Goal: Information Seeking & Learning: Check status

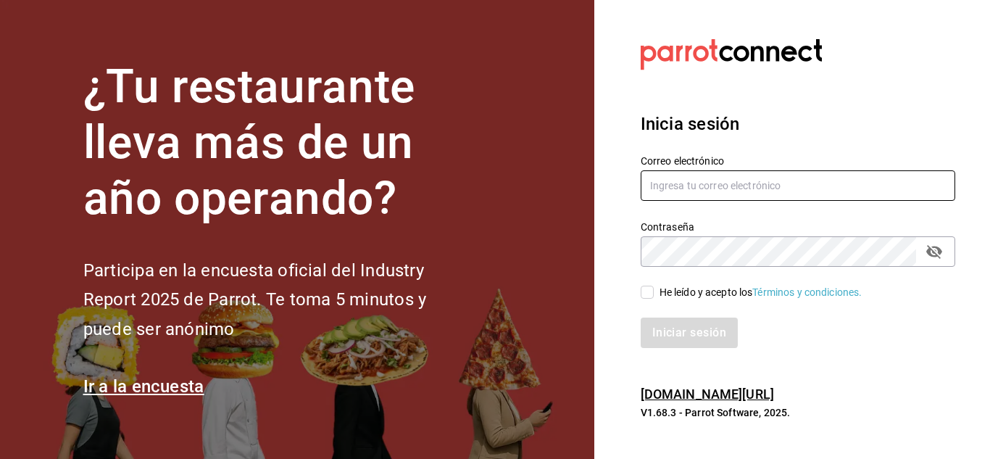
type input "del.toro.miguel@hotmail.com"
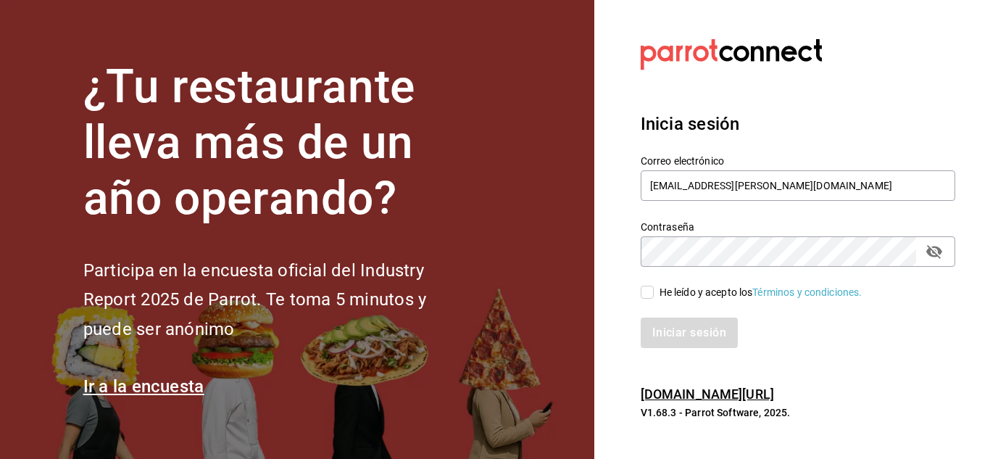
click at [650, 298] on input "He leído y acepto los Términos y condiciones." at bounding box center [647, 291] width 13 height 13
checkbox input "true"
click at [725, 335] on button "Iniciar sesión" at bounding box center [690, 332] width 99 height 30
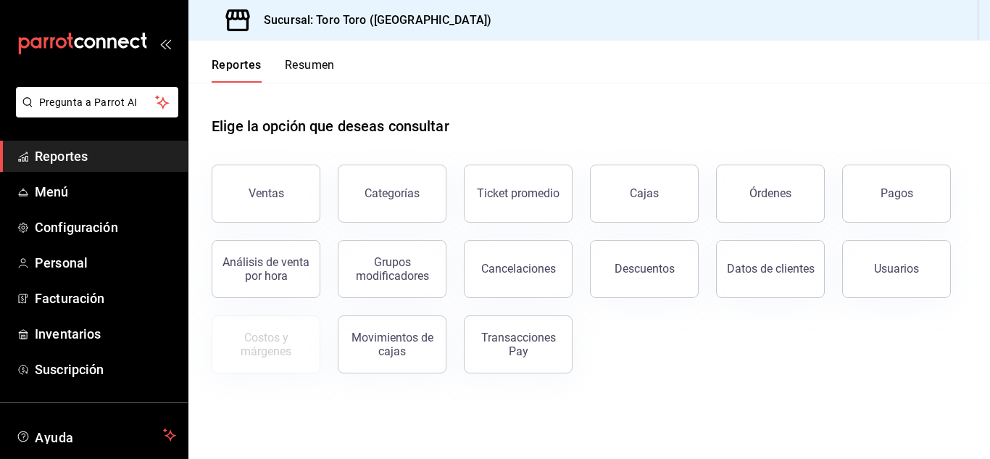
click at [253, 239] on div "Análisis de venta por hora" at bounding box center [257, 259] width 126 height 75
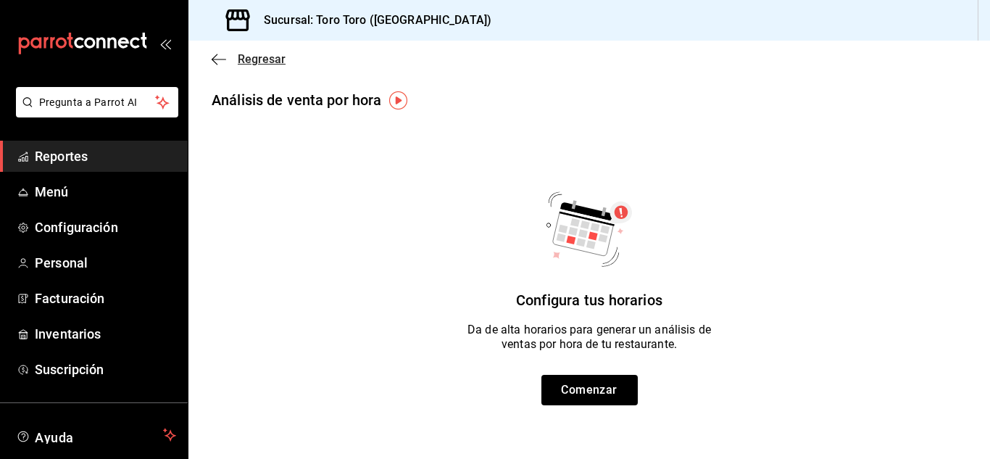
click at [246, 57] on span "Regresar" at bounding box center [262, 59] width 48 height 14
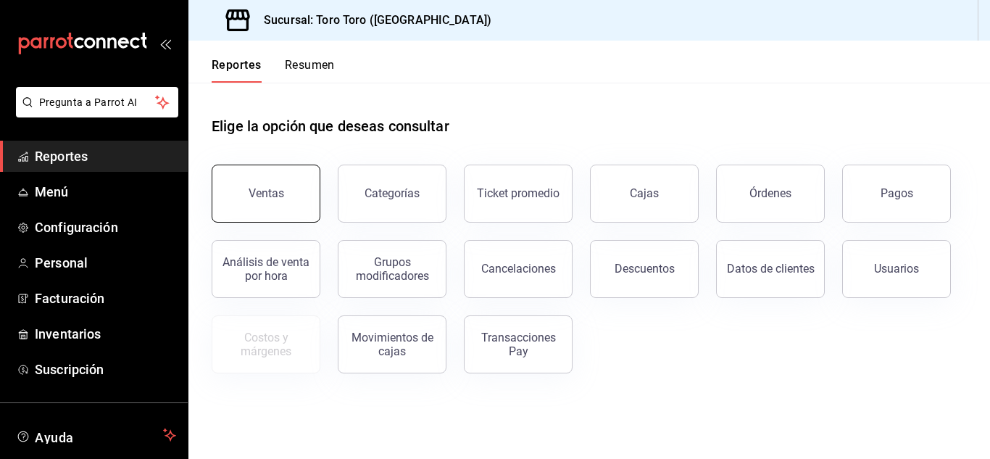
click at [267, 212] on button "Ventas" at bounding box center [266, 193] width 109 height 58
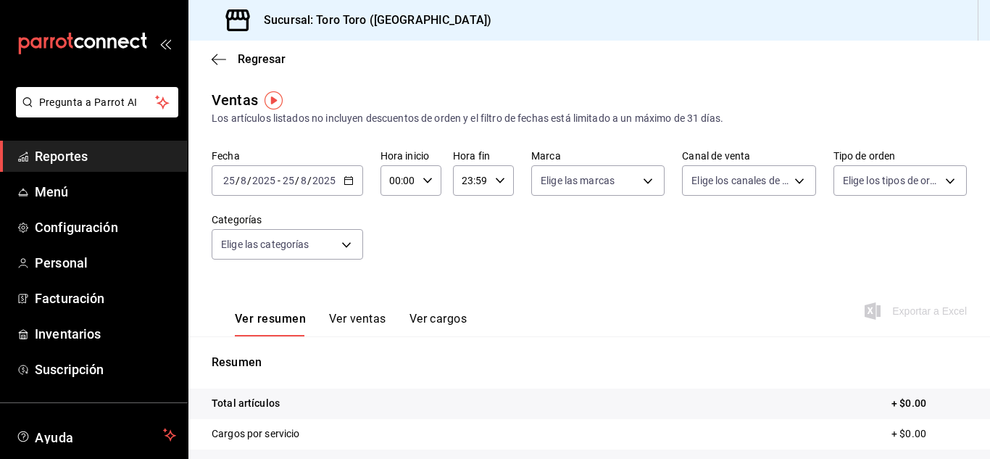
click at [350, 178] on icon "button" at bounding box center [348, 180] width 10 height 10
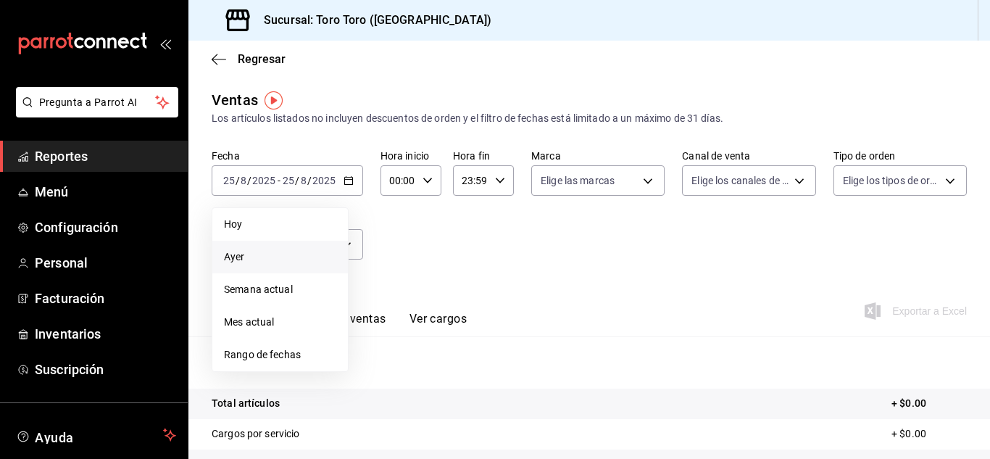
click at [280, 249] on span "Ayer" at bounding box center [280, 256] width 112 height 15
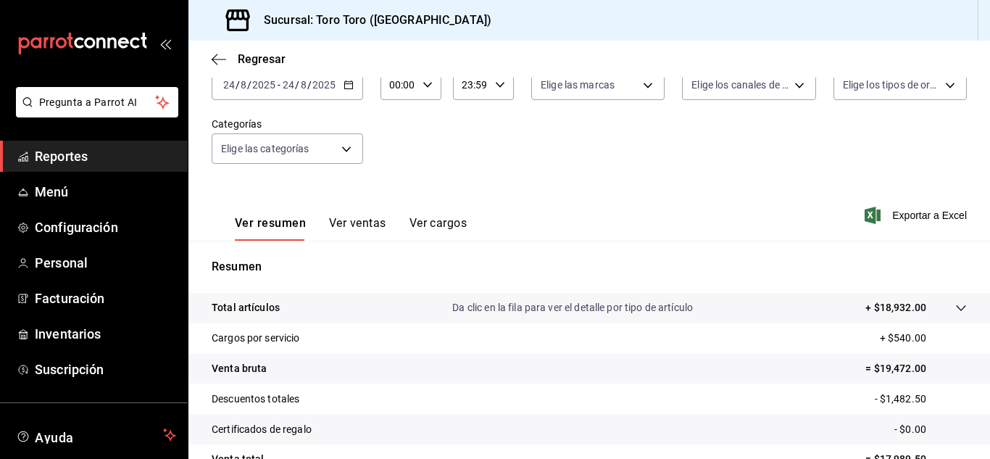
scroll to position [145, 0]
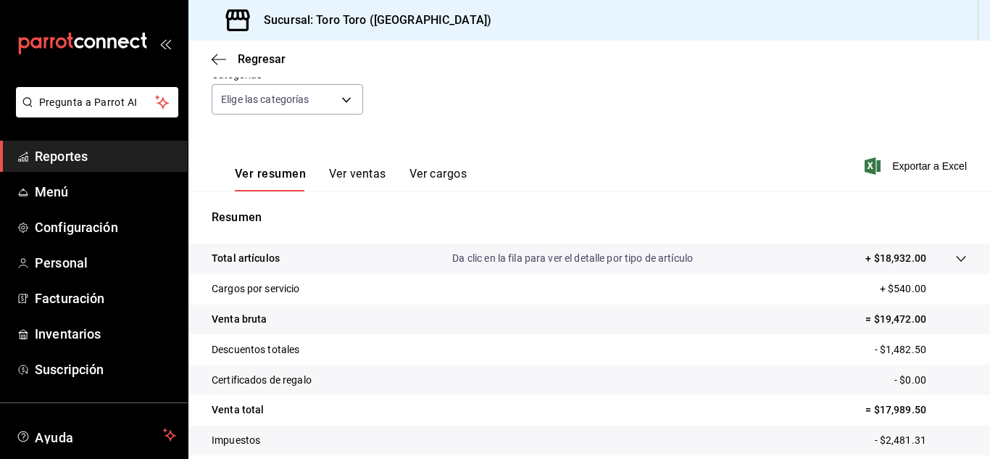
click at [356, 182] on button "Ver ventas" at bounding box center [357, 179] width 57 height 25
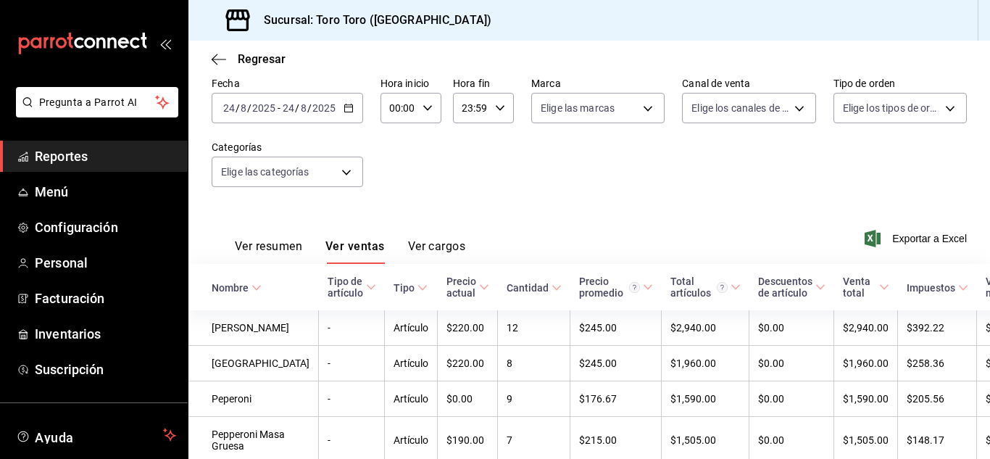
scroll to position [145, 0]
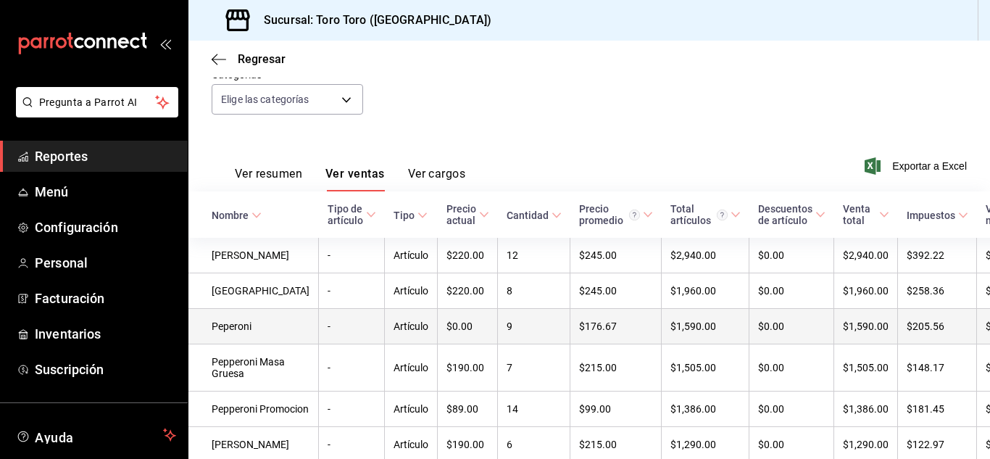
click at [498, 330] on td "9" at bounding box center [534, 327] width 72 height 36
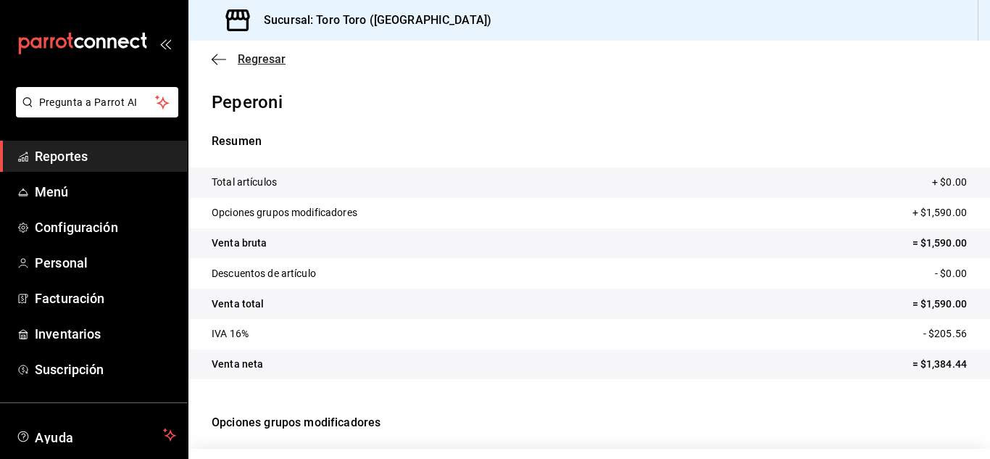
click at [261, 54] on span "Regresar" at bounding box center [262, 59] width 48 height 14
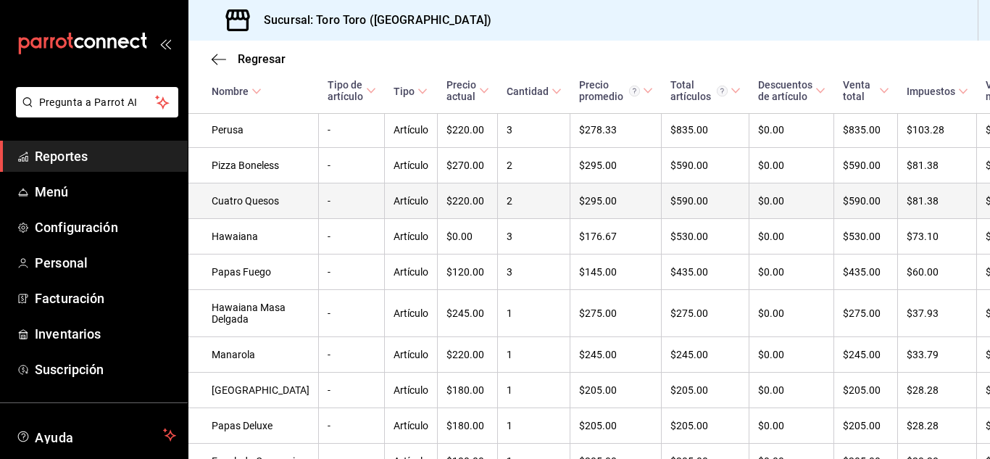
scroll to position [652, 0]
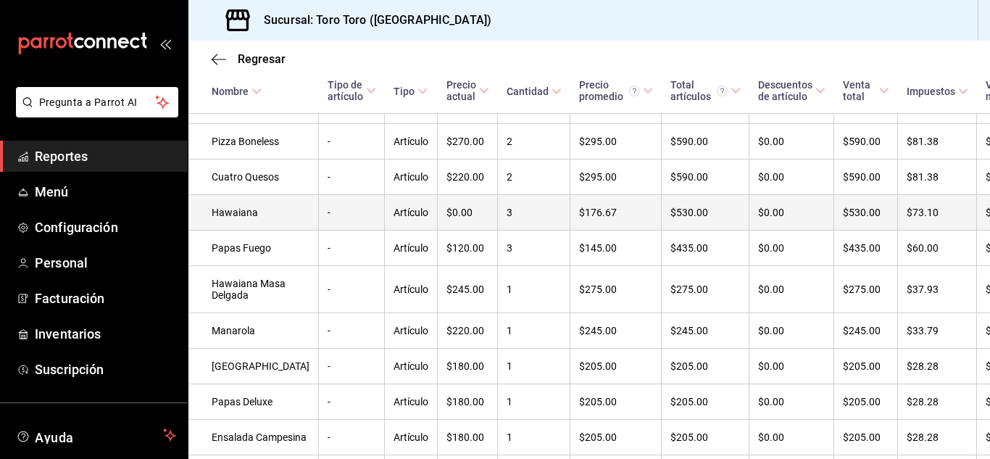
click at [498, 230] on td "3" at bounding box center [534, 213] width 72 height 36
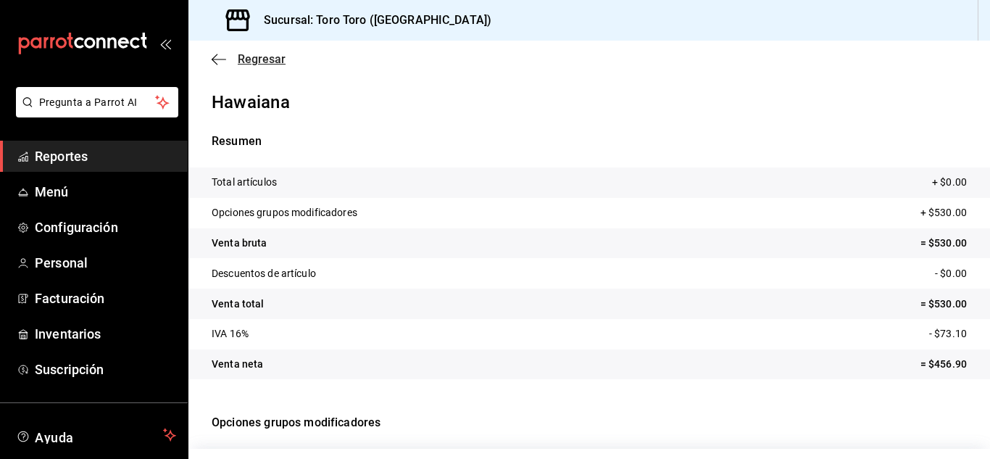
click at [248, 54] on span "Regresar" at bounding box center [262, 59] width 48 height 14
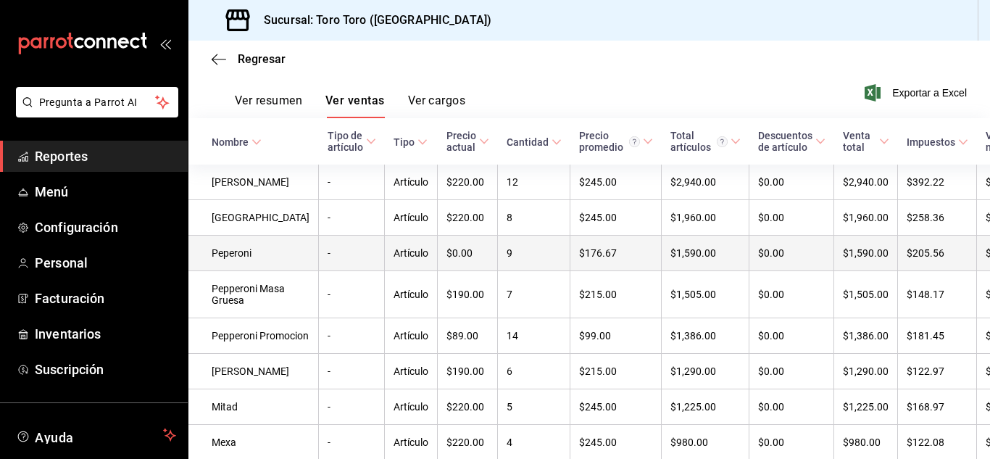
scroll to position [217, 0]
click at [498, 250] on td "9" at bounding box center [534, 254] width 72 height 36
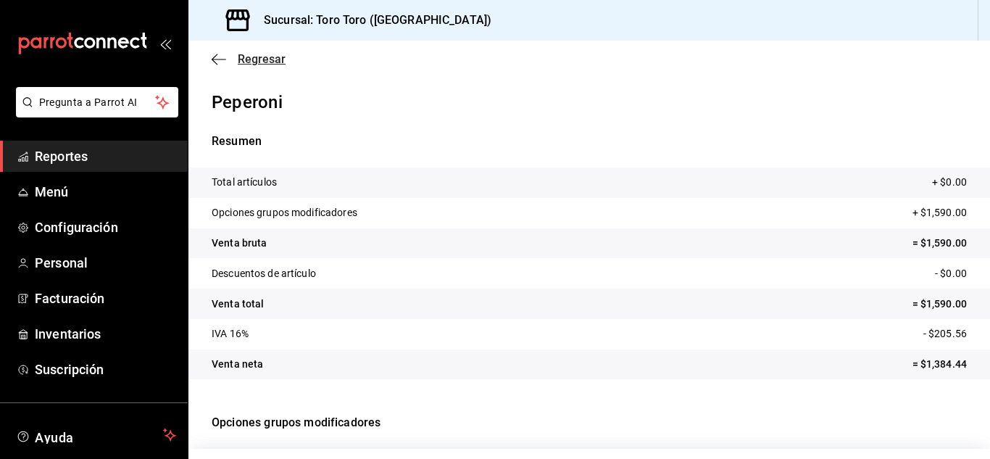
click at [259, 57] on span "Regresar" at bounding box center [262, 59] width 48 height 14
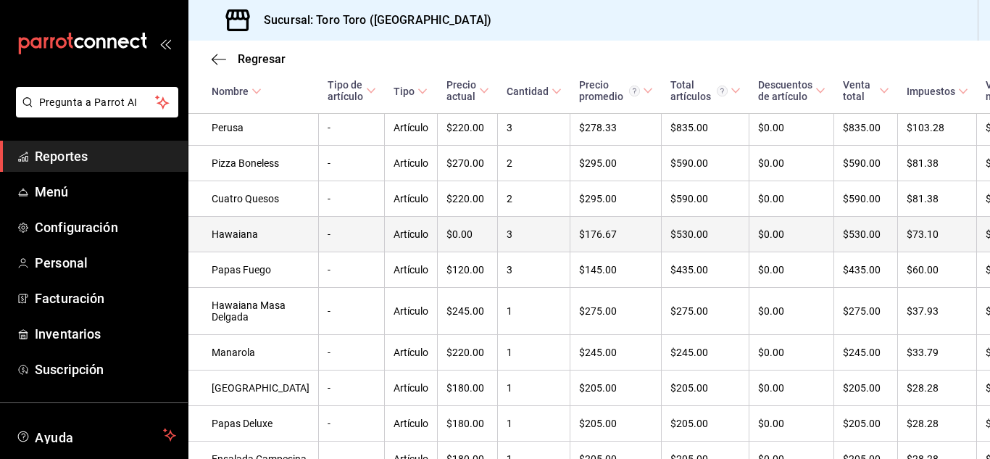
scroll to position [656, 0]
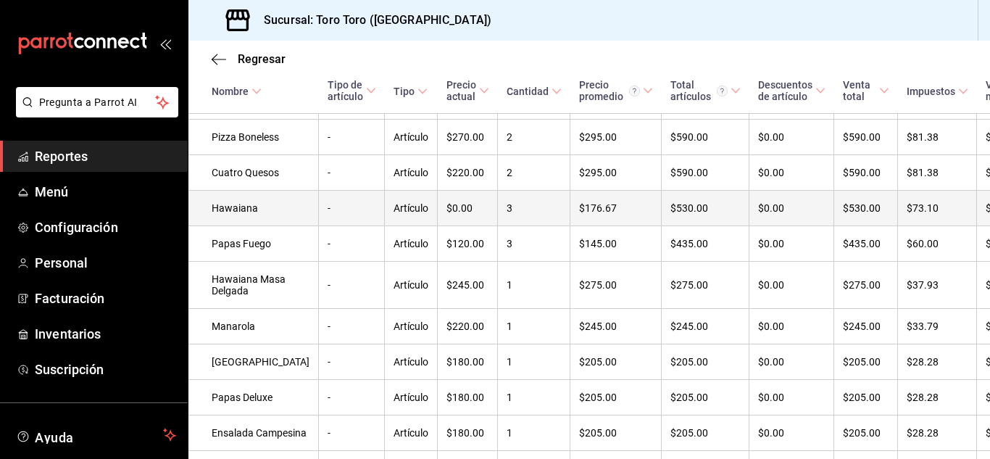
click at [498, 226] on td "3" at bounding box center [534, 209] width 72 height 36
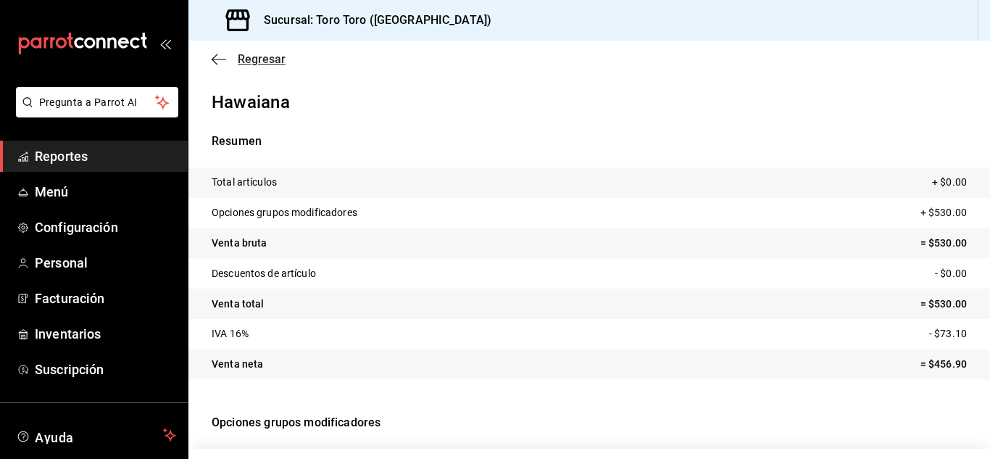
click at [267, 62] on span "Regresar" at bounding box center [262, 59] width 48 height 14
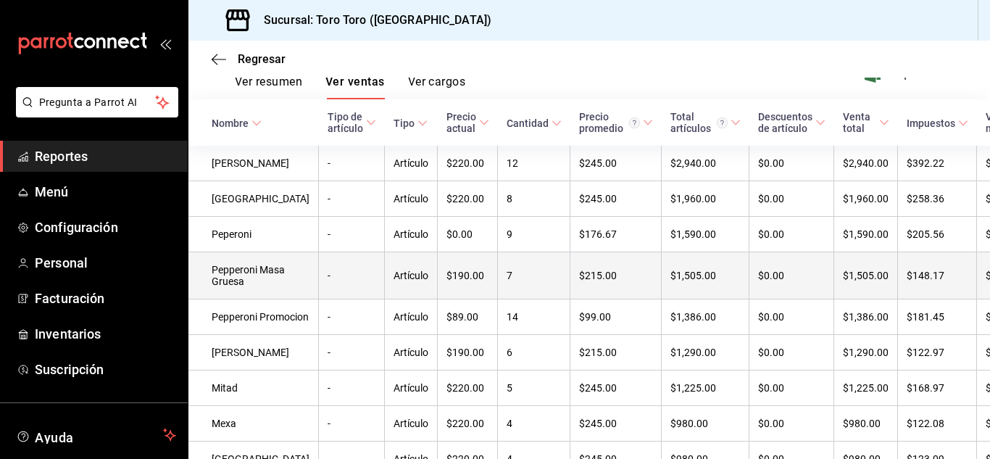
scroll to position [164, 0]
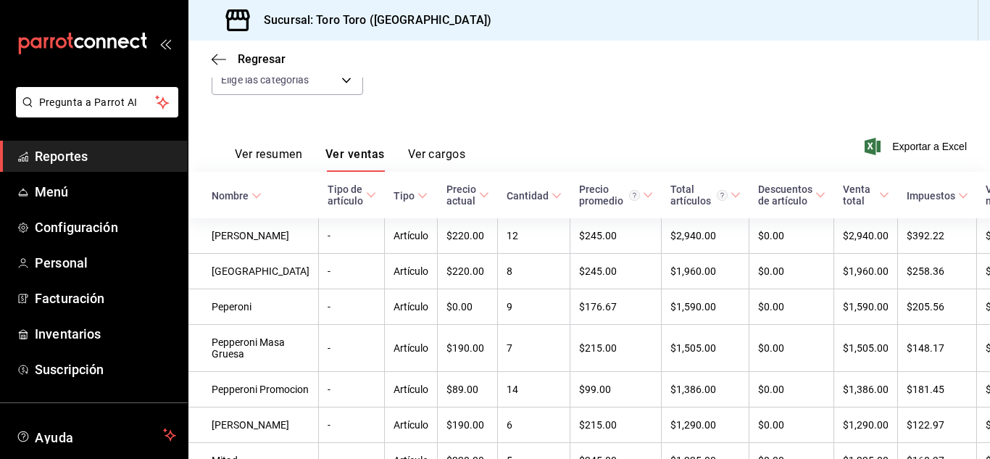
drag, startPoint x: 487, startPoint y: 67, endPoint x: 620, endPoint y: 133, distance: 148.4
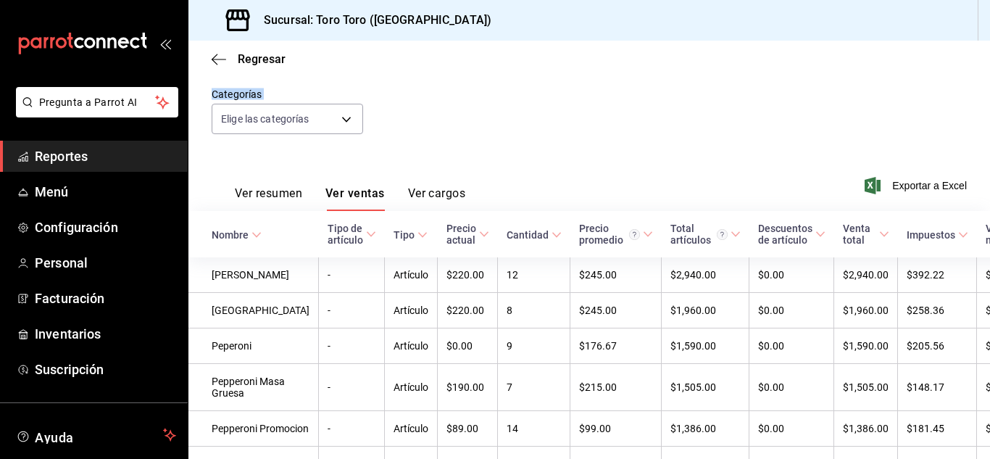
scroll to position [92, 0]
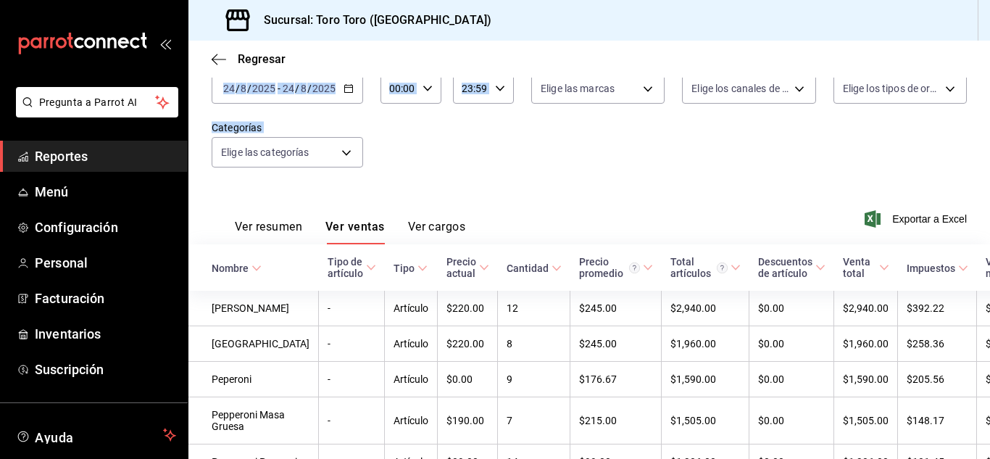
click at [514, 143] on div "Fecha 2025-08-24 24 / 8 / 2025 - 2025-08-24 24 / 8 / 2025 Hora inicio 00:00 Hor…" at bounding box center [589, 121] width 755 height 128
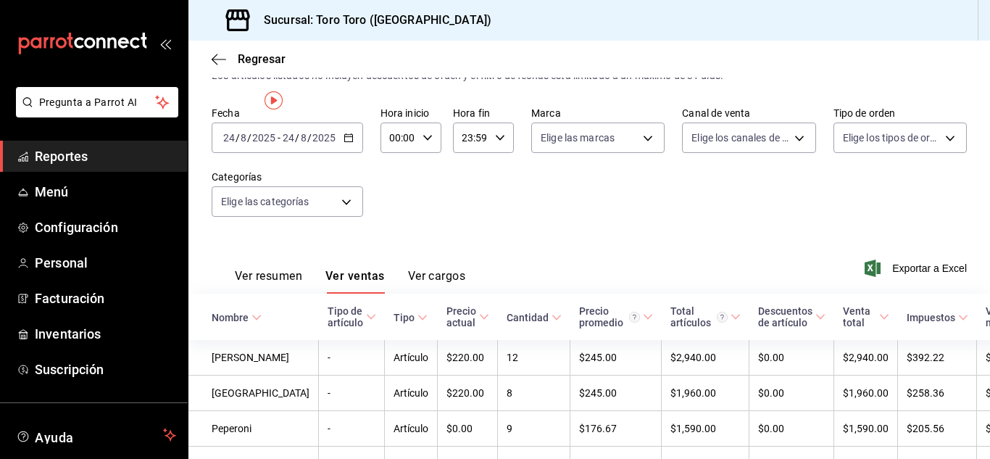
scroll to position [0, 0]
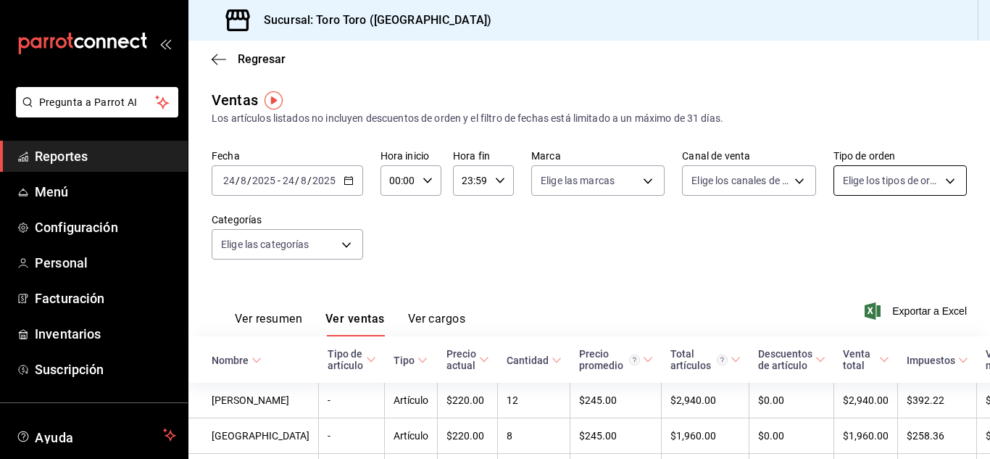
click at [938, 178] on body "Pregunta a Parrot AI Reportes Menú Configuración Personal Facturación Inventari…" at bounding box center [495, 229] width 990 height 459
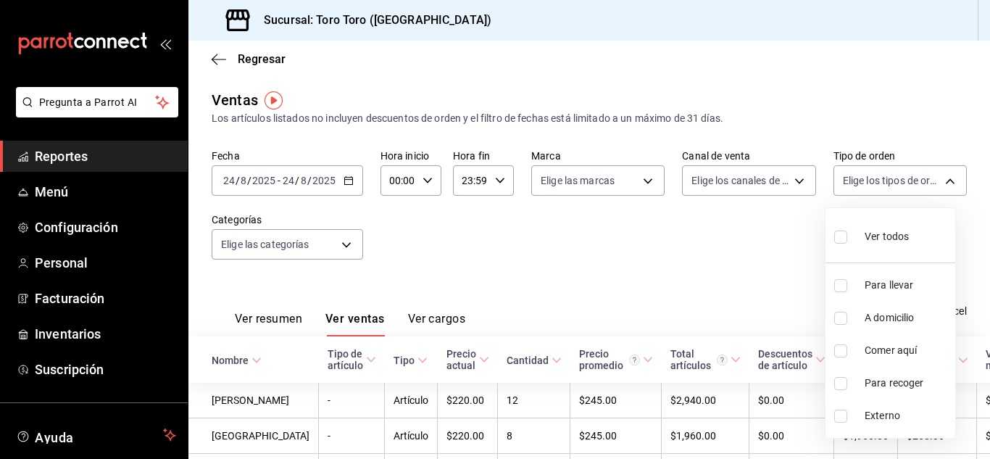
click at [847, 356] on label at bounding box center [843, 350] width 19 height 13
click at [847, 356] on input "checkbox" at bounding box center [840, 350] width 13 height 13
checkbox input "false"
drag, startPoint x: 842, startPoint y: 348, endPoint x: 827, endPoint y: 338, distance: 17.9
click at [842, 347] on input "checkbox" at bounding box center [840, 350] width 13 height 13
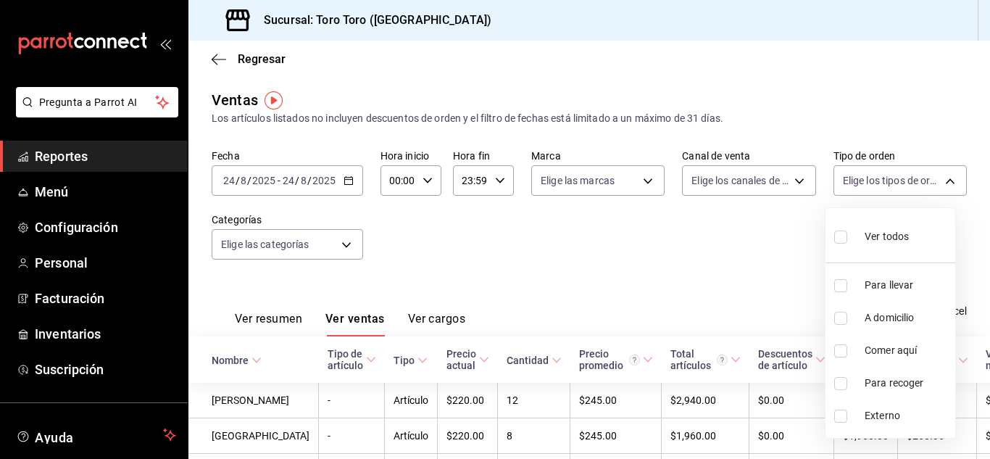
checkbox input "true"
type input "6c9ac38a-6f7a-4fff-bdb9-60f172351bd2"
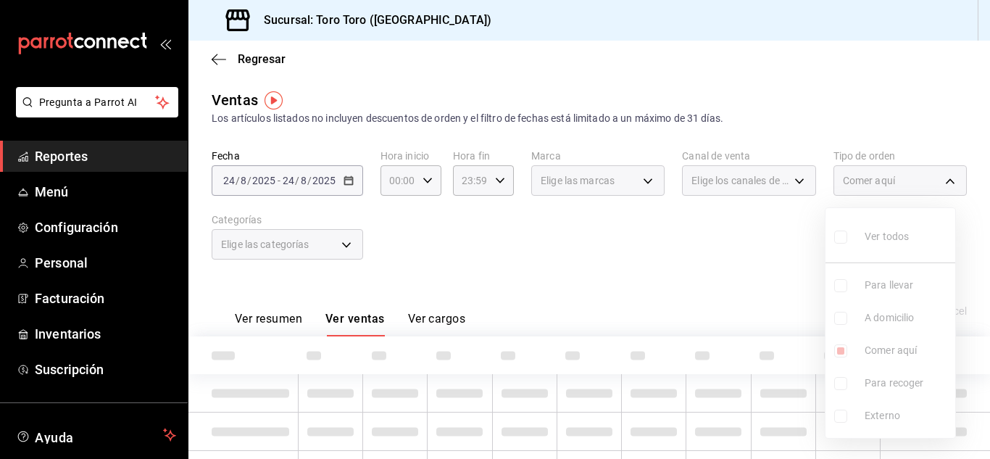
click at [728, 264] on div at bounding box center [495, 229] width 990 height 459
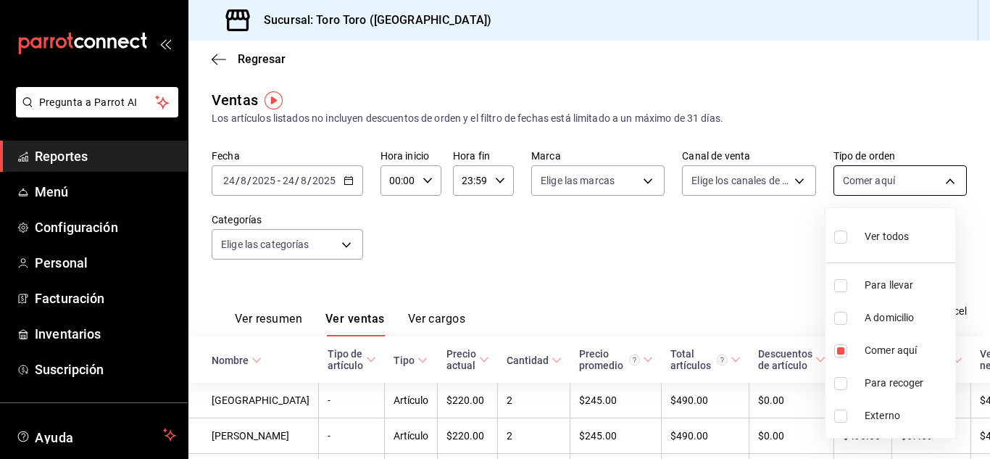
click at [935, 176] on body "Pregunta a Parrot AI Reportes Menú Configuración Personal Facturación Inventari…" at bounding box center [495, 229] width 990 height 459
click at [846, 353] on input "checkbox" at bounding box center [840, 350] width 13 height 13
checkbox input "false"
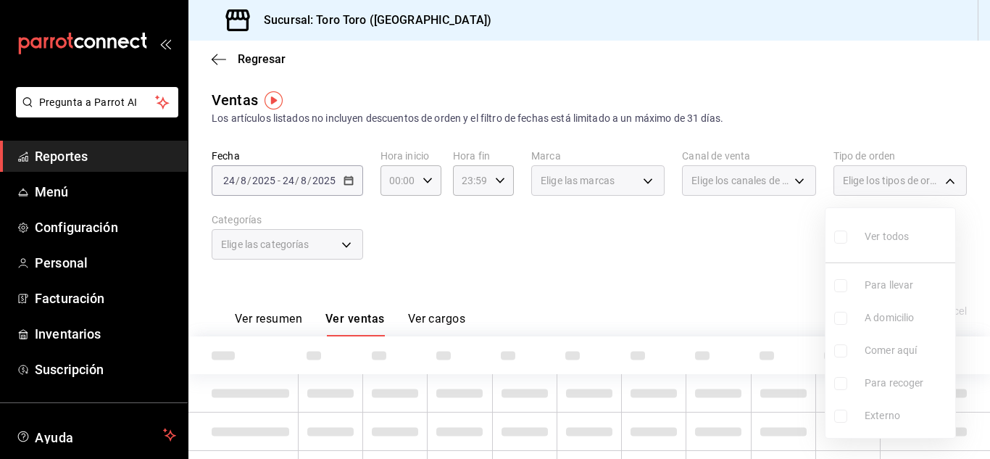
click at [770, 301] on div at bounding box center [495, 229] width 990 height 459
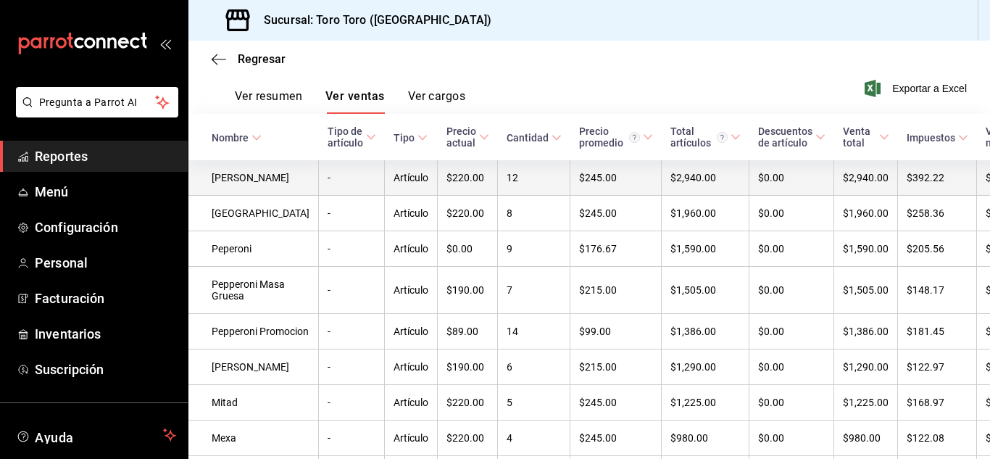
scroll to position [222, 0]
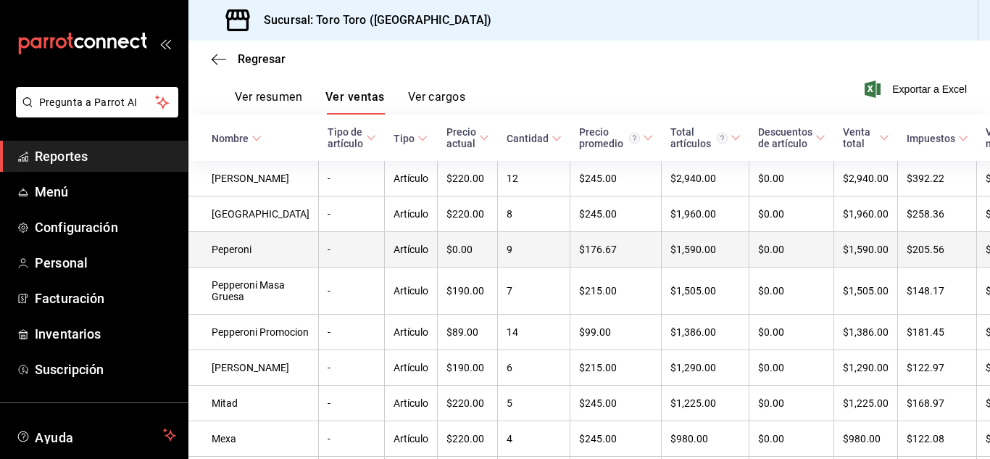
click at [498, 257] on td "9" at bounding box center [534, 250] width 72 height 36
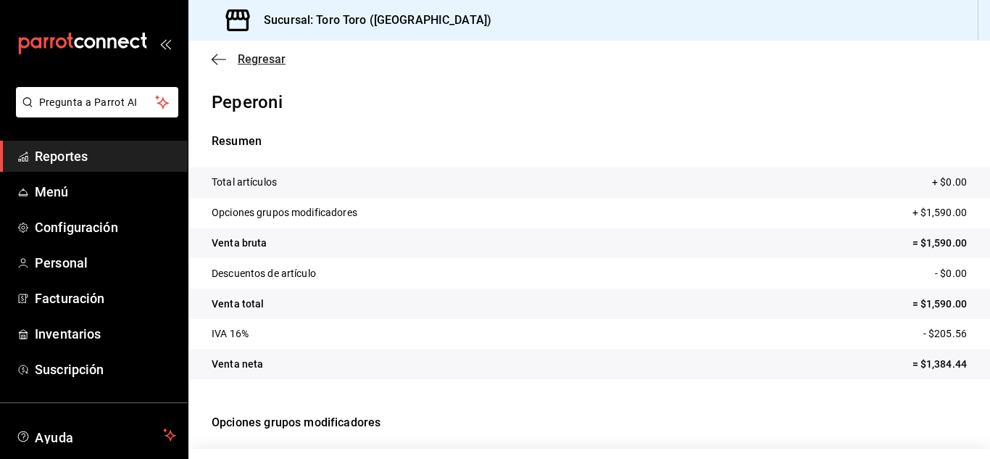
click at [257, 56] on span "Regresar" at bounding box center [262, 59] width 48 height 14
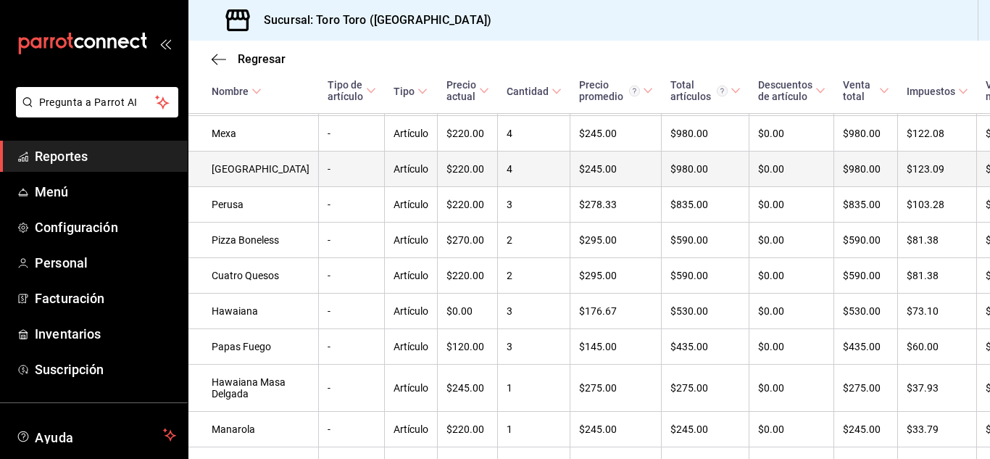
scroll to position [580, 0]
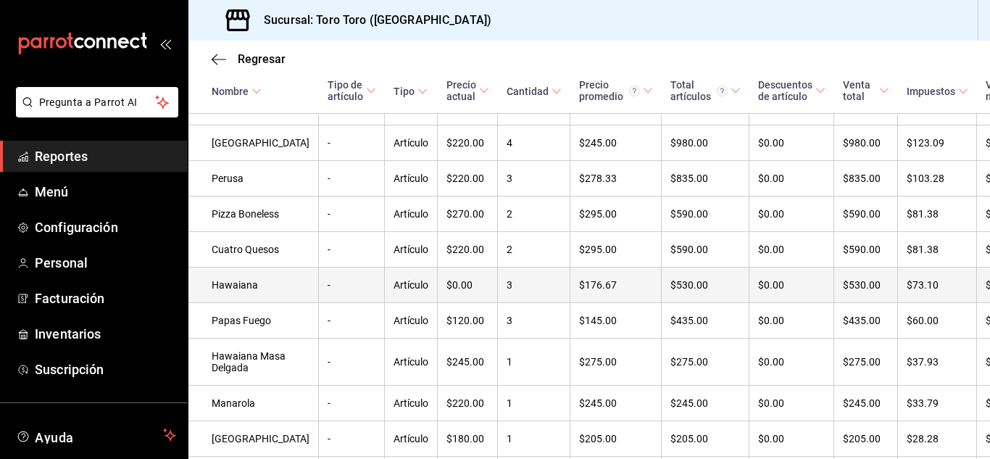
click at [498, 303] on td "3" at bounding box center [534, 285] width 72 height 36
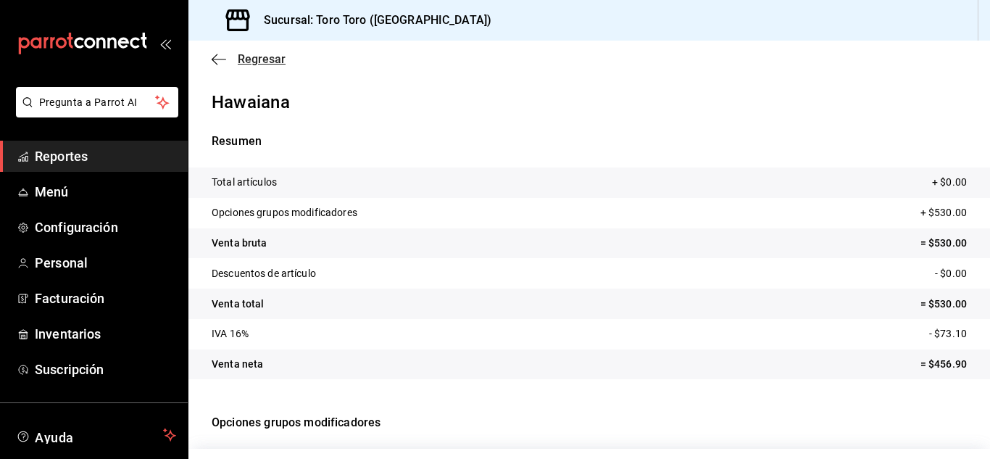
click at [246, 65] on span "Regresar" at bounding box center [262, 59] width 48 height 14
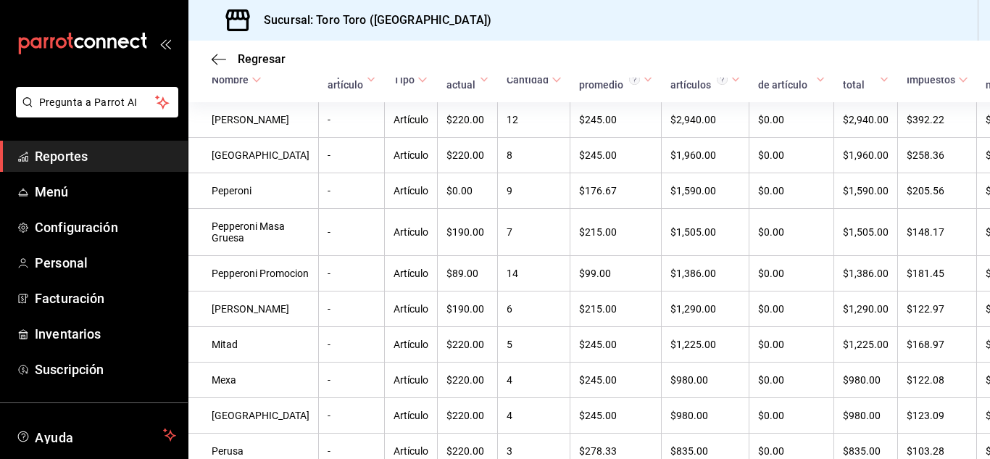
scroll to position [172, 0]
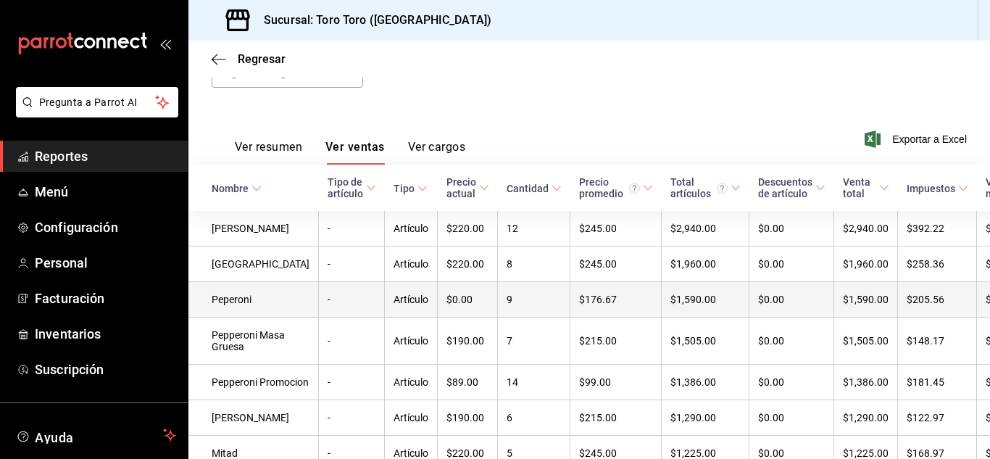
click at [498, 302] on td "9" at bounding box center [534, 300] width 72 height 36
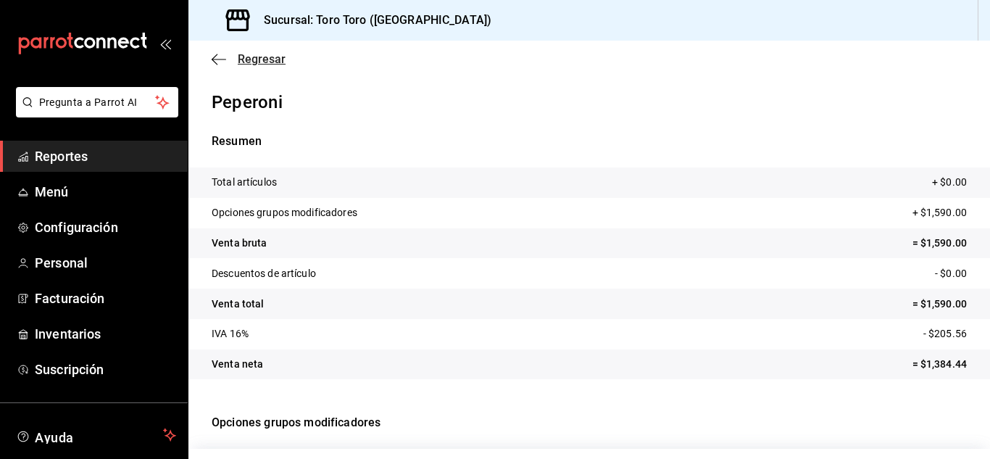
click at [262, 59] on span "Regresar" at bounding box center [262, 59] width 48 height 14
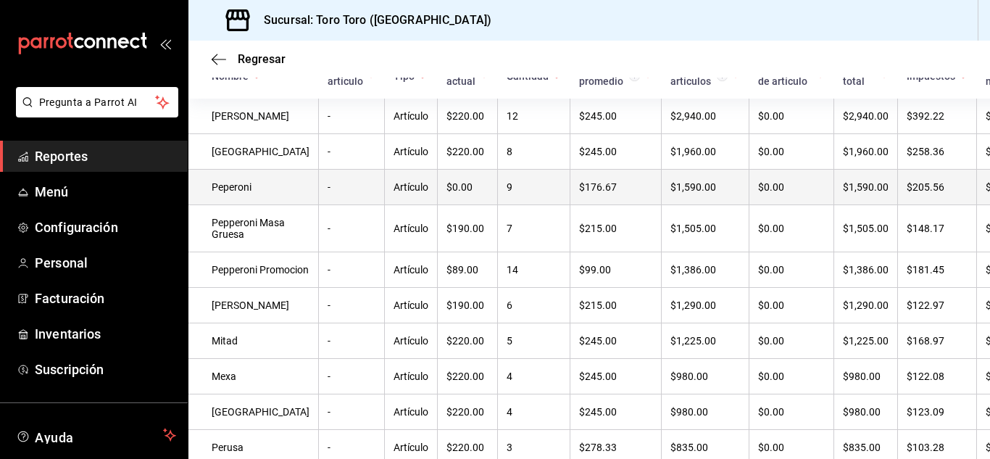
scroll to position [309, 0]
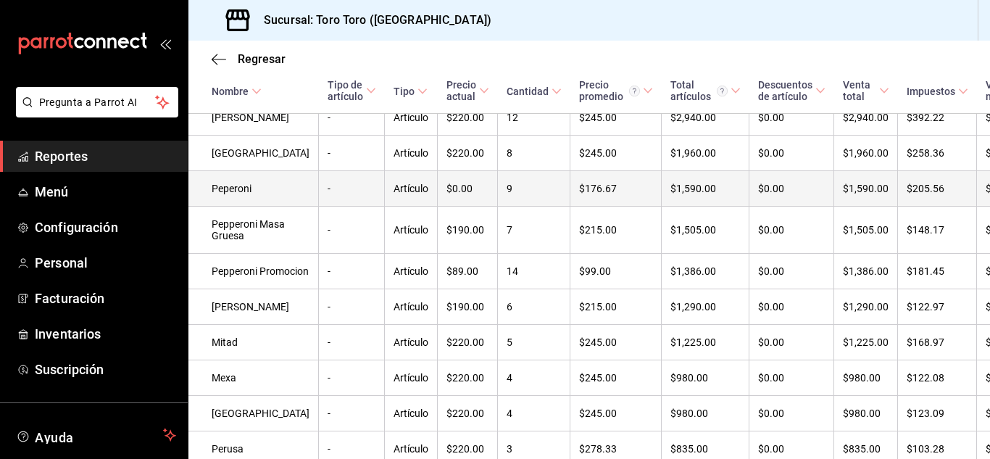
click at [498, 193] on td "9" at bounding box center [534, 189] width 72 height 36
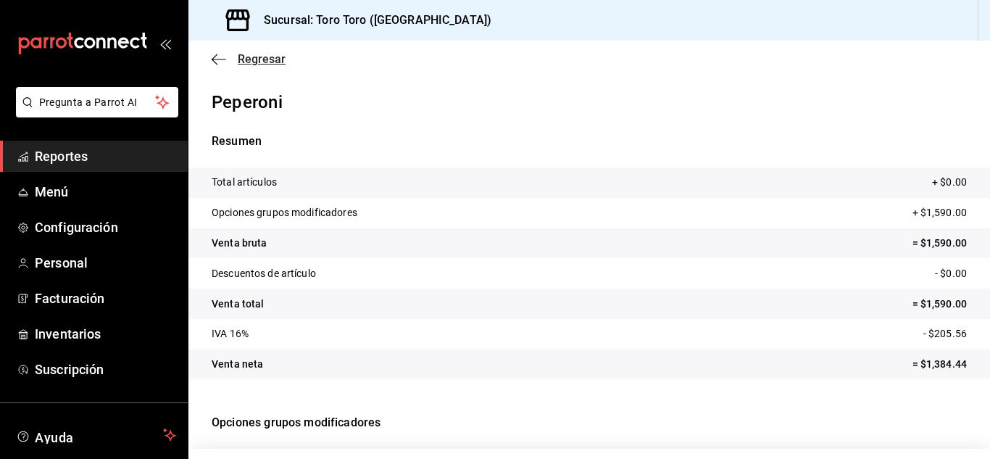
click at [259, 54] on span "Regresar" at bounding box center [262, 59] width 48 height 14
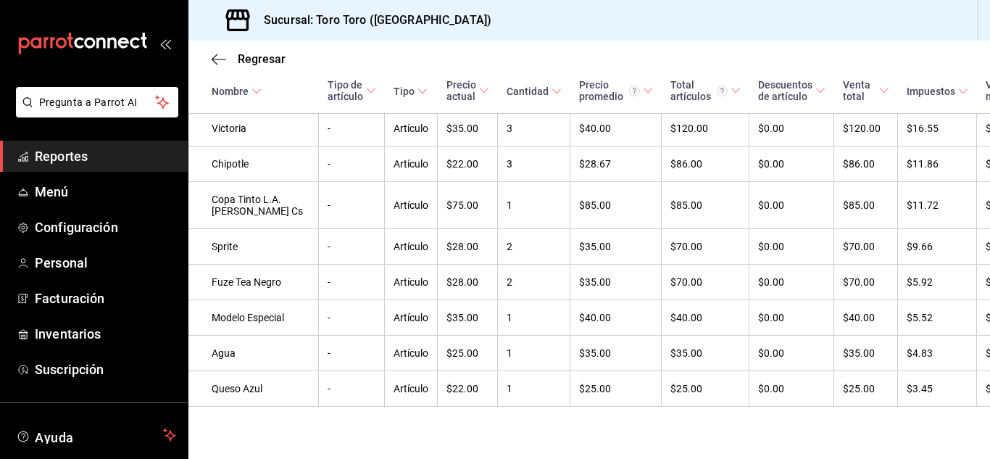
scroll to position [1324, 0]
click at [116, 33] on icon "mailbox folders" at bounding box center [82, 44] width 130 height 22
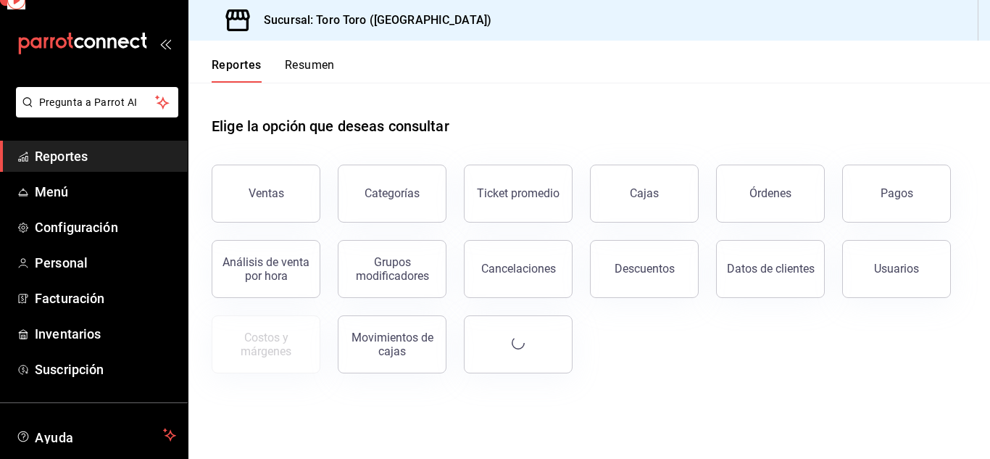
click at [108, 41] on icon "mailbox folders" at bounding box center [82, 44] width 130 height 22
click at [54, 36] on icon "mailbox folders" at bounding box center [82, 44] width 130 height 22
